Goal: Navigation & Orientation: Find specific page/section

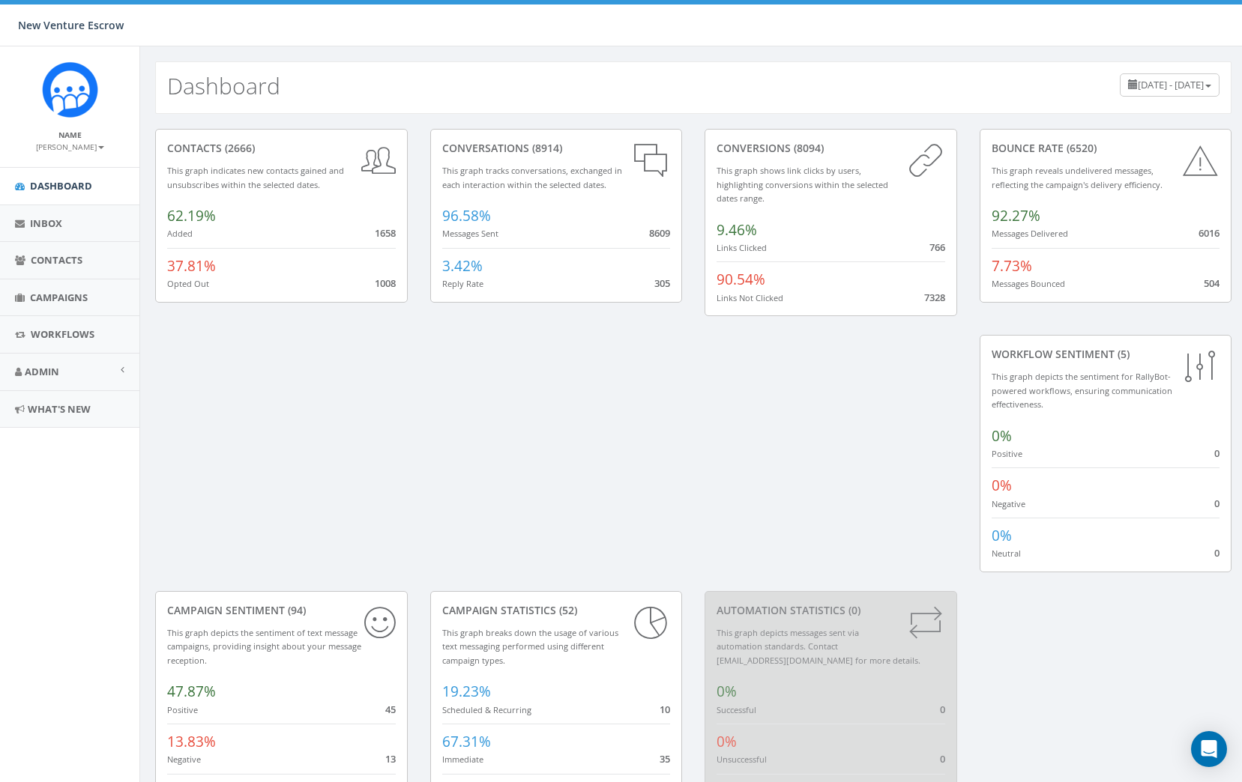
click at [97, 152] on div "Name [PERSON_NAME] Profile Sign Out" at bounding box center [69, 106] width 139 height 121
click at [97, 148] on small "[PERSON_NAME]" at bounding box center [70, 147] width 68 height 10
click at [85, 163] on link "Profile" at bounding box center [75, 169] width 118 height 19
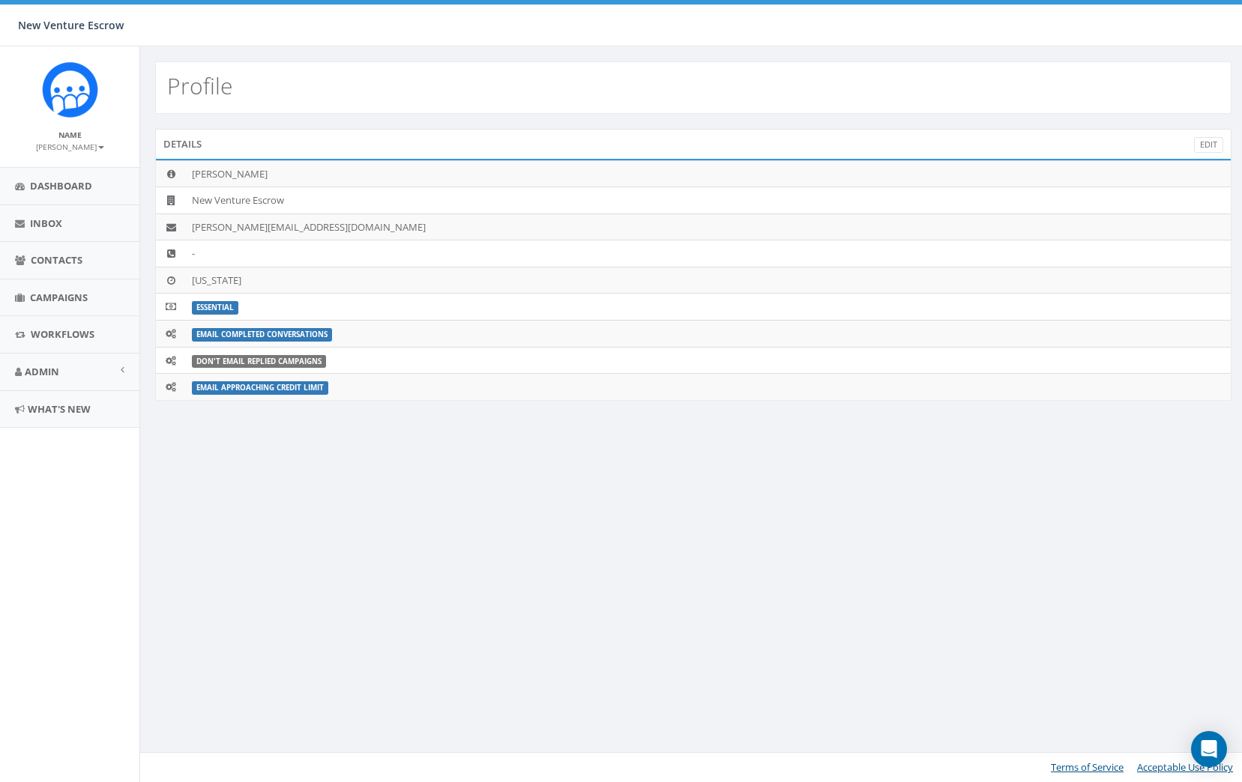
click at [98, 147] on b at bounding box center [101, 147] width 6 height 3
click at [97, 172] on link "Profile" at bounding box center [75, 169] width 118 height 19
click at [256, 181] on td "[PERSON_NAME]" at bounding box center [708, 173] width 1045 height 27
click at [256, 282] on td "Alaska" at bounding box center [708, 280] width 1045 height 27
click at [118, 367] on link "Admin" at bounding box center [69, 372] width 139 height 37
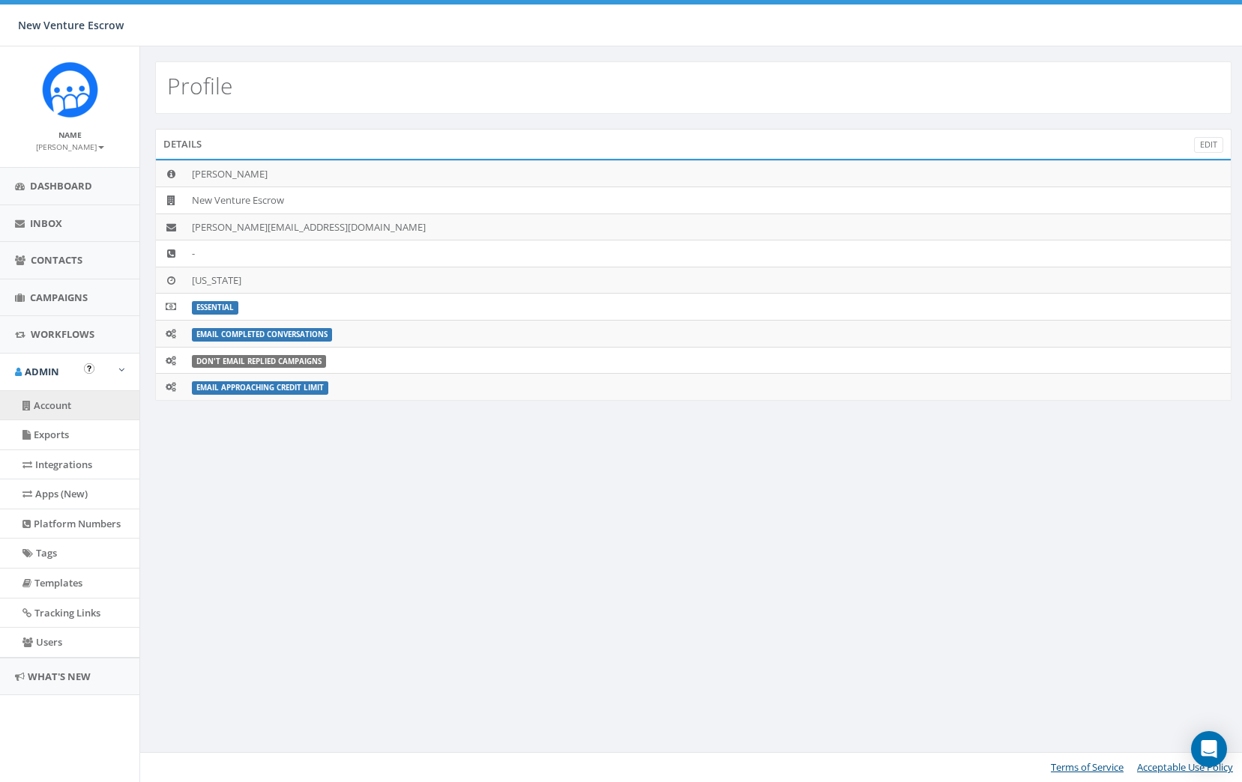
click at [100, 407] on link "Account" at bounding box center [69, 405] width 139 height 29
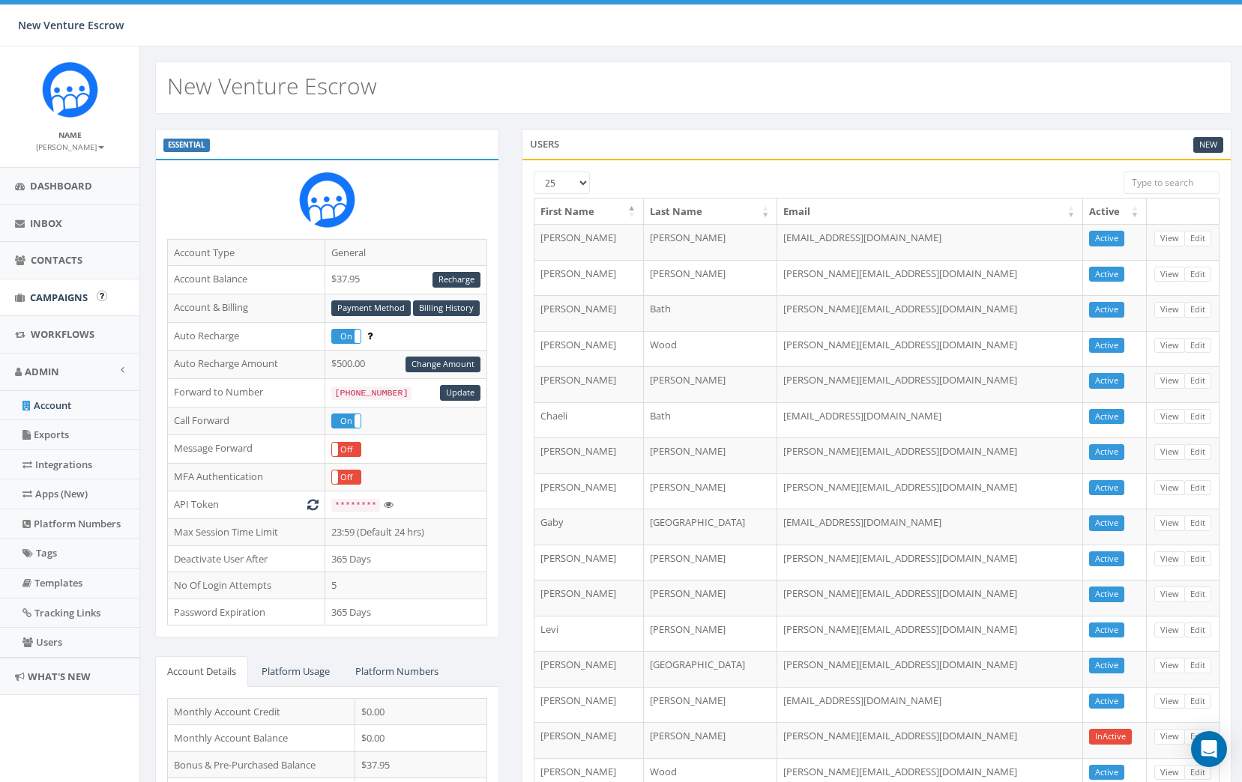
click at [86, 306] on link "Campaigns" at bounding box center [69, 297] width 139 height 37
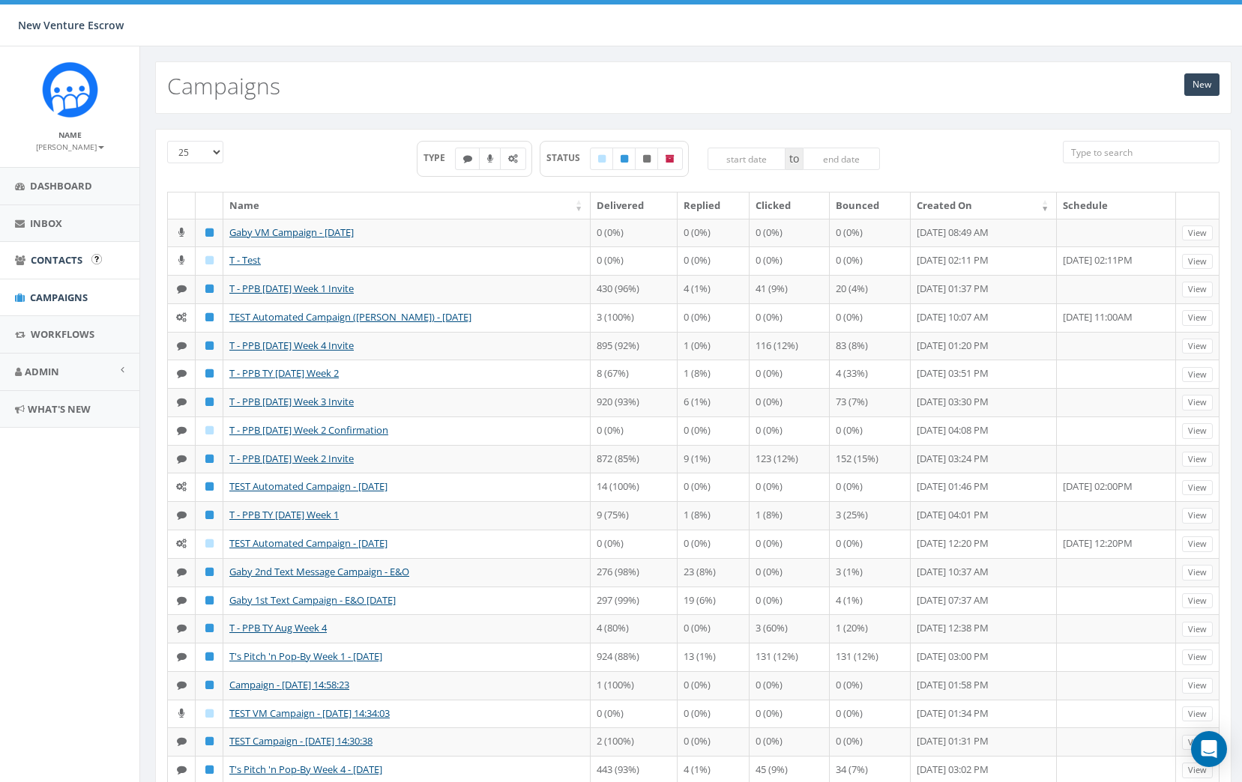
click at [75, 266] on link "Contacts" at bounding box center [69, 260] width 139 height 37
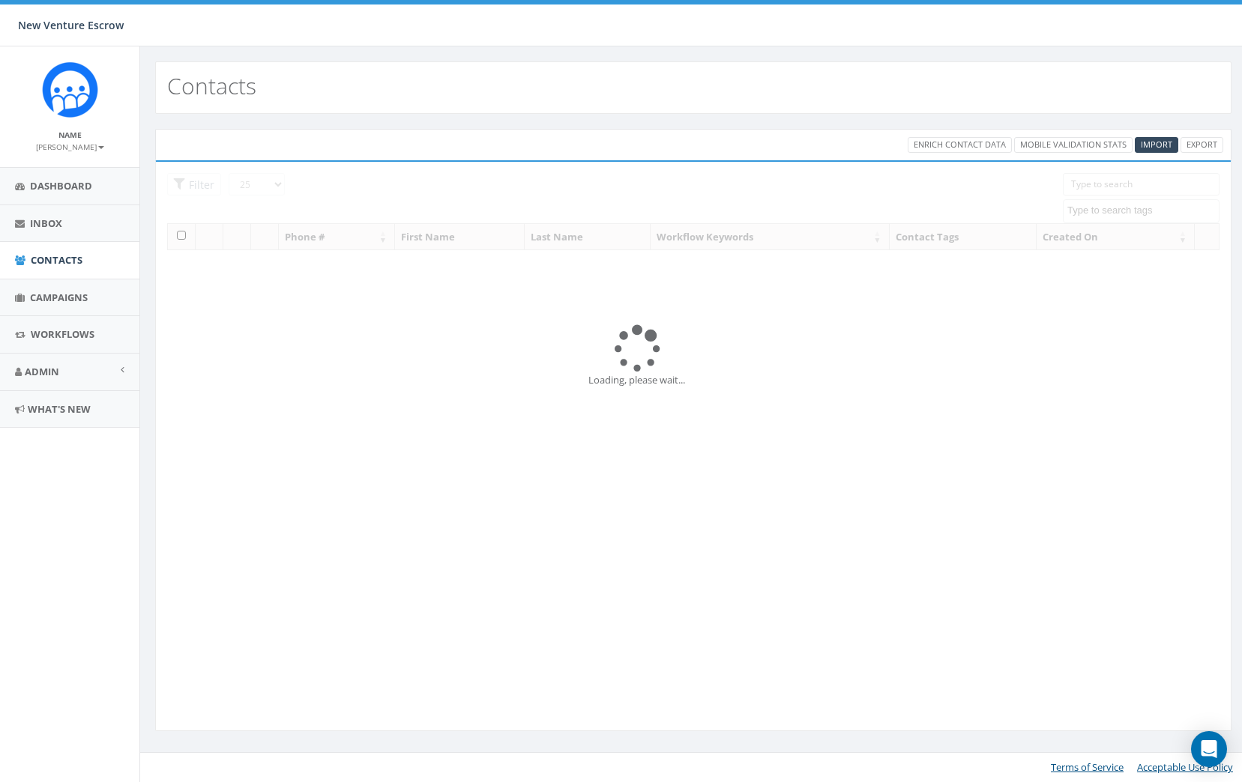
select select
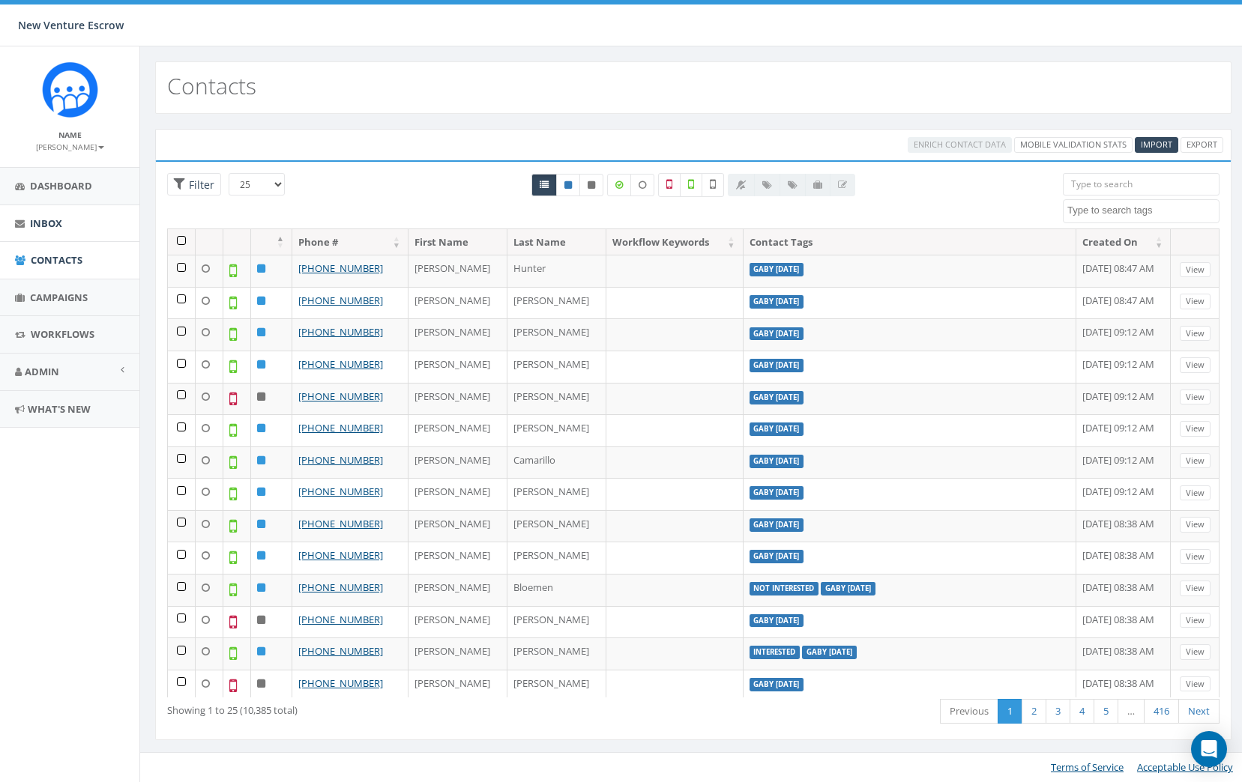
click at [53, 225] on span "Inbox" at bounding box center [46, 223] width 32 height 13
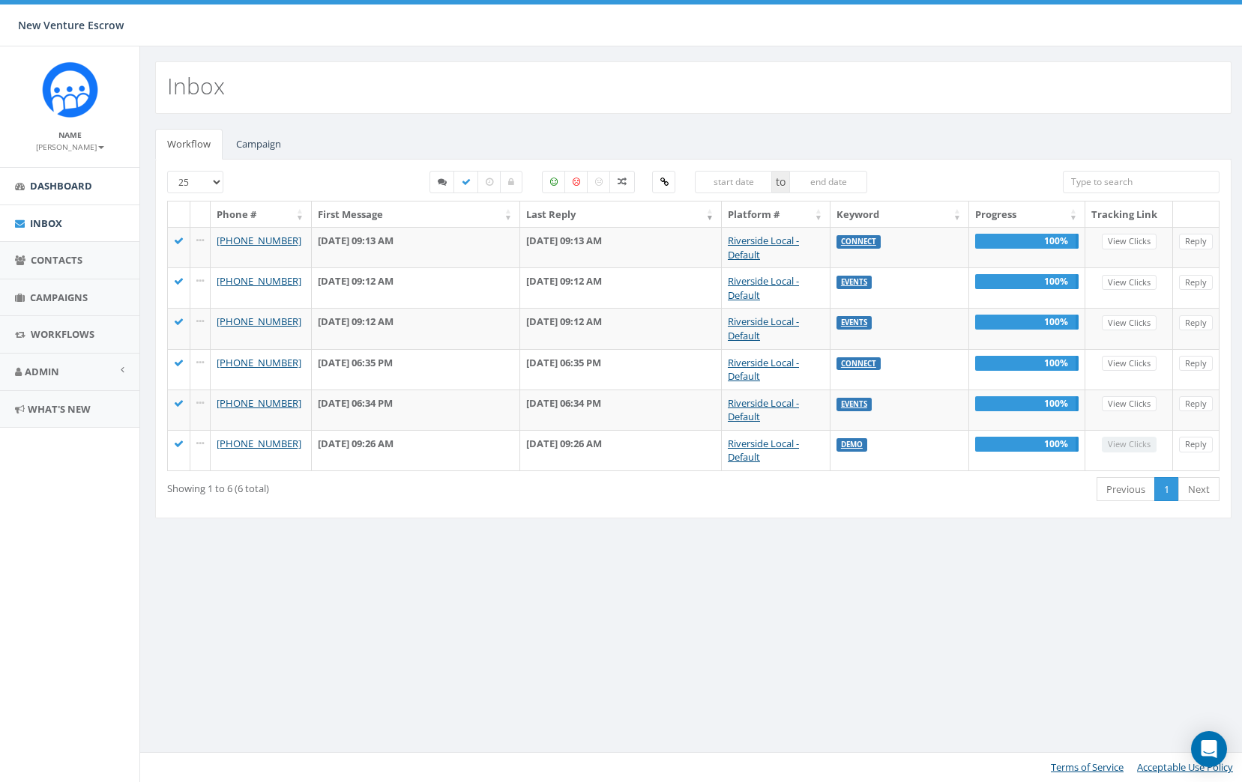
click at [49, 184] on span "Dashboard" at bounding box center [61, 185] width 62 height 13
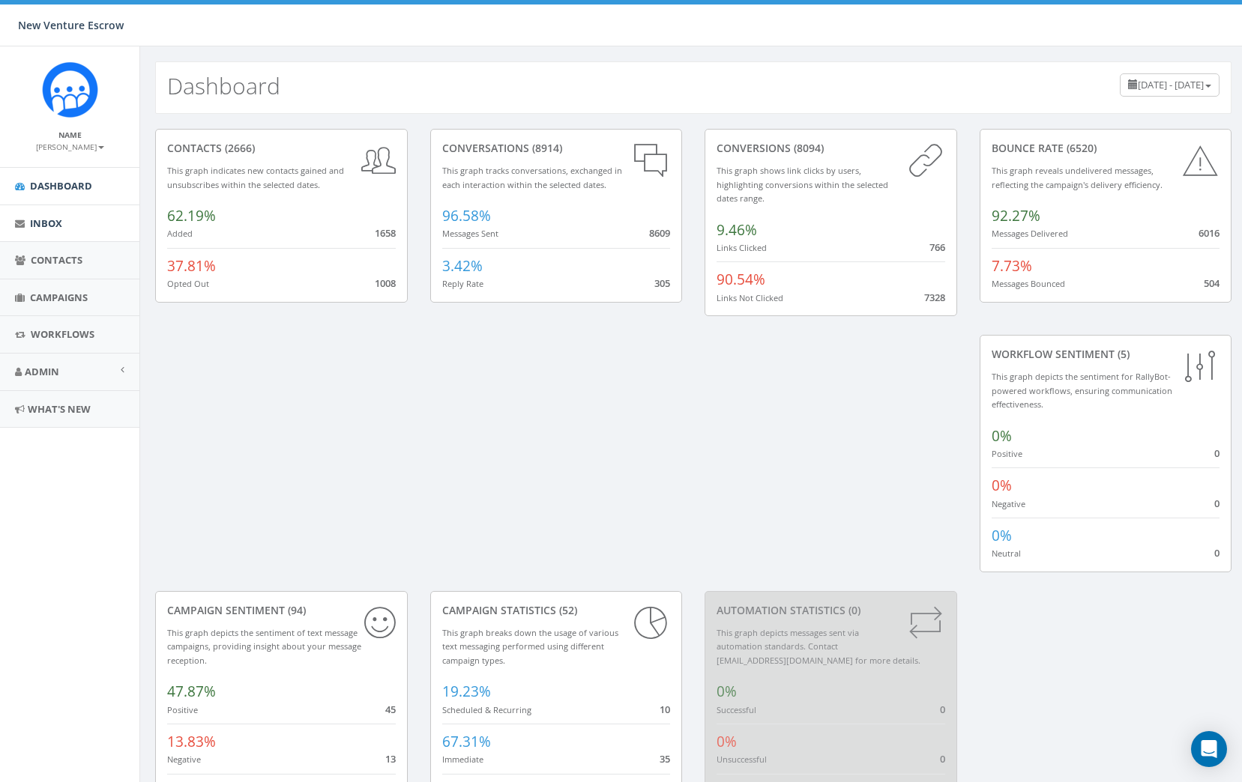
click at [52, 213] on link "Inbox" at bounding box center [69, 223] width 139 height 37
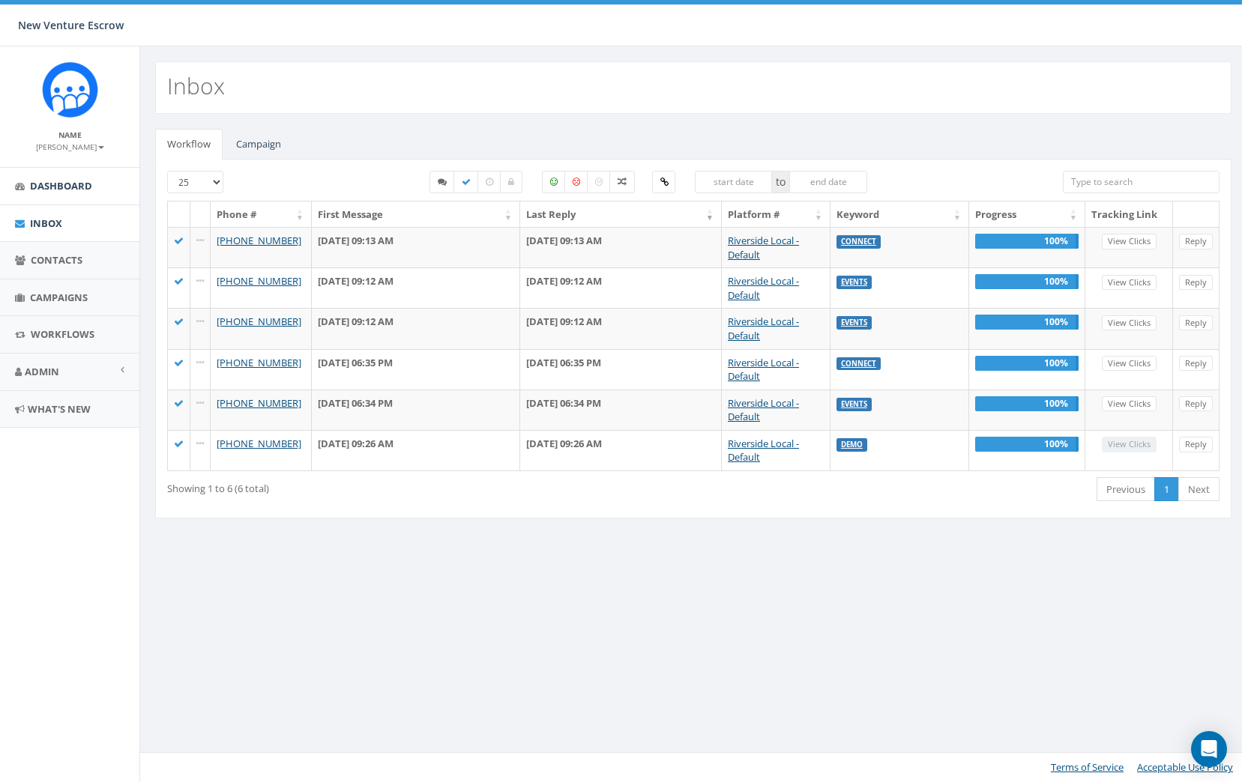
click at [50, 178] on link "Dashboard" at bounding box center [69, 186] width 139 height 37
